Goal: Transaction & Acquisition: Subscribe to service/newsletter

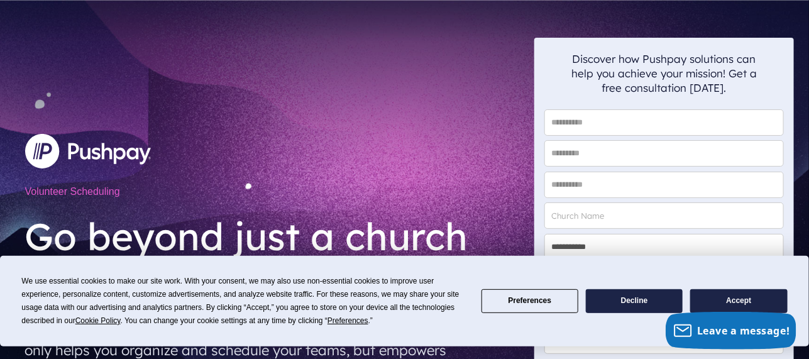
click at [728, 303] on button "Accept" at bounding box center [738, 301] width 97 height 25
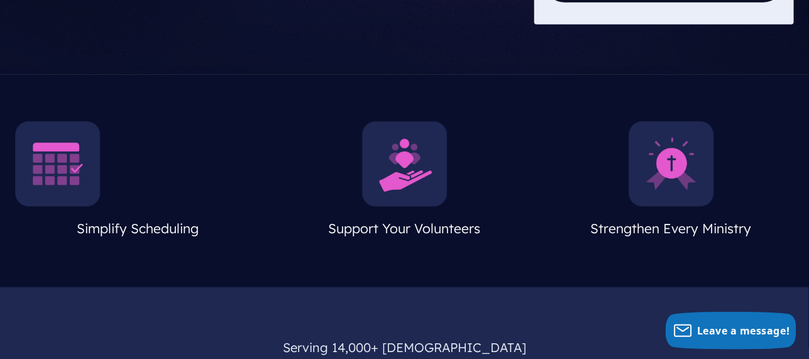
scroll to position [503, 0]
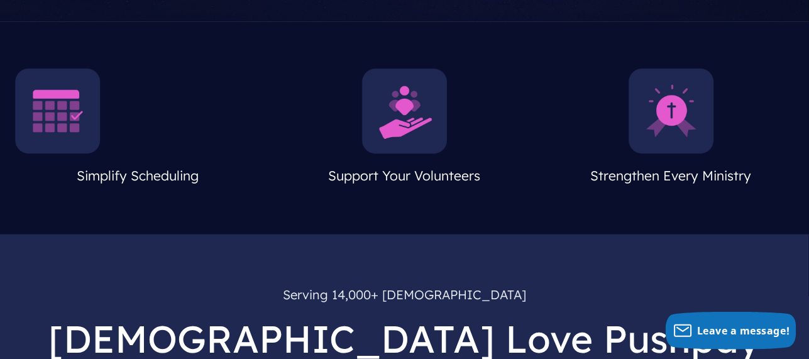
click at [71, 111] on img at bounding box center [58, 112] width 86 height 86
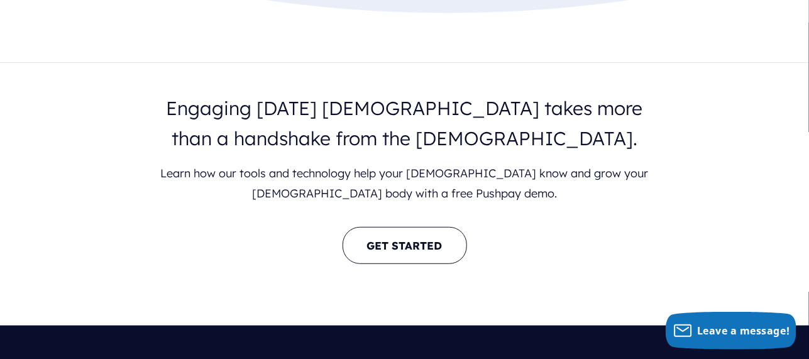
scroll to position [1949, 0]
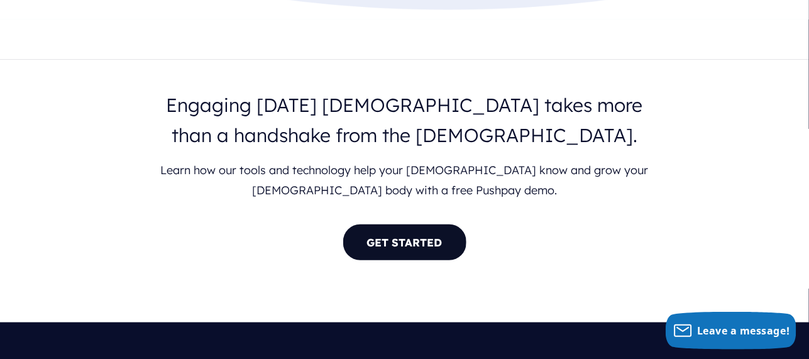
click at [387, 224] on link "GET STARTED" at bounding box center [405, 242] width 125 height 37
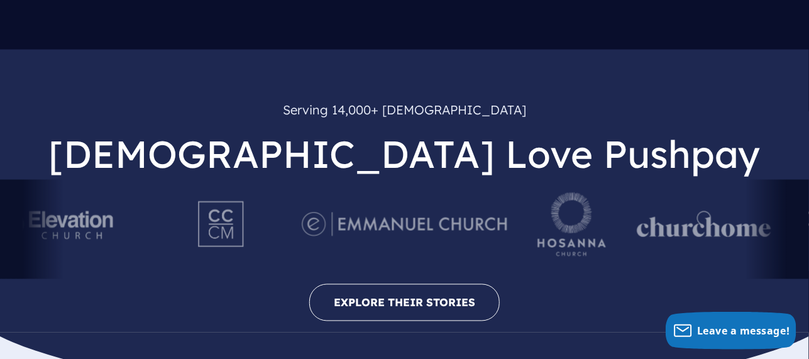
scroll to position [692, 0]
